Goal: Complete application form

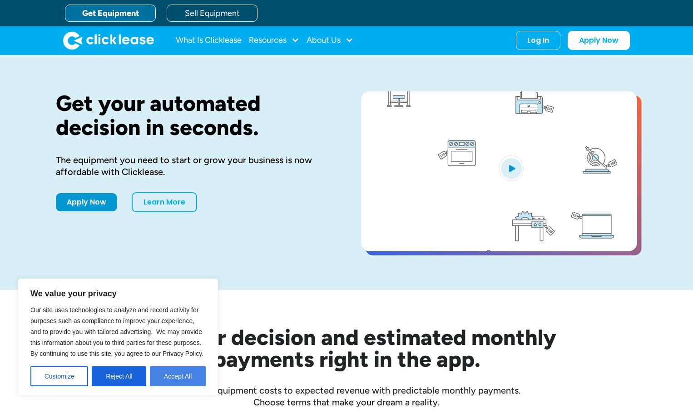
click at [174, 375] on button "Accept All" at bounding box center [178, 376] width 56 height 20
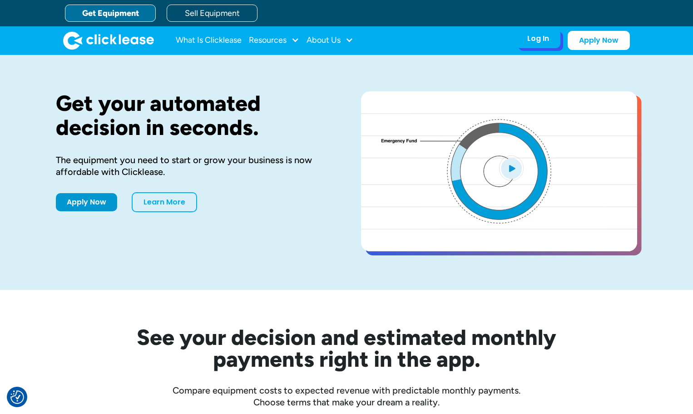
click at [545, 41] on div "Log In" at bounding box center [539, 38] width 22 height 9
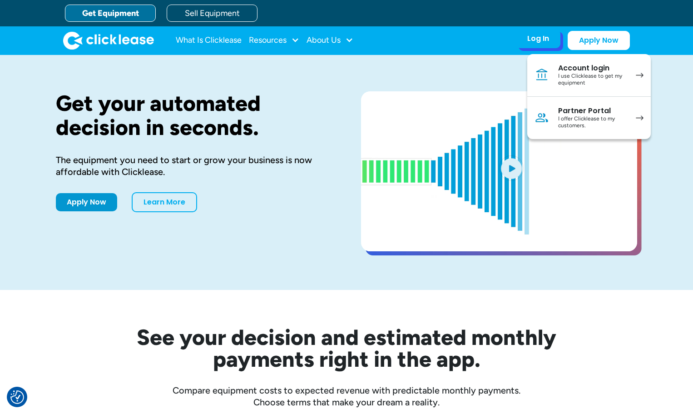
click at [606, 79] on div "I use Clicklease to get my equipment" at bounding box center [593, 80] width 69 height 14
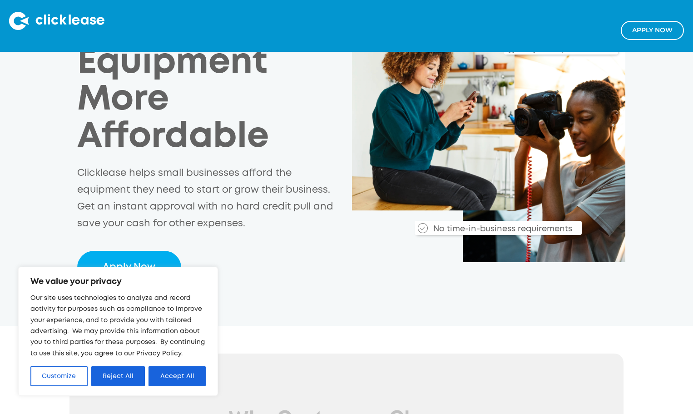
scroll to position [136, 0]
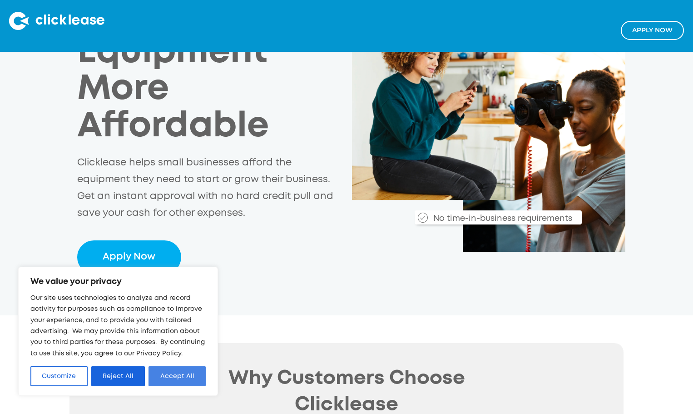
click at [178, 376] on button "Accept All" at bounding box center [177, 376] width 57 height 20
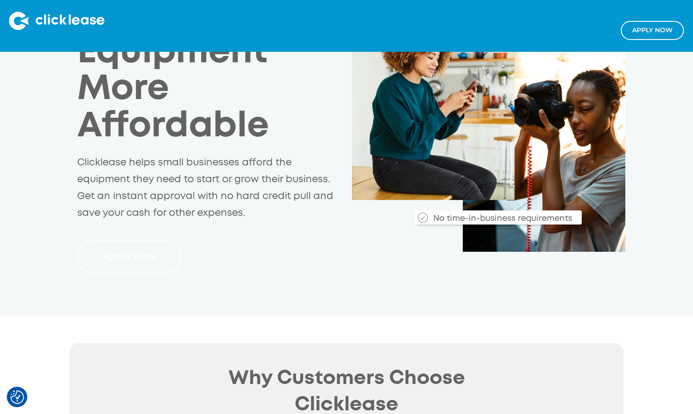
click at [132, 257] on link "Apply Now" at bounding box center [129, 257] width 104 height 34
